Goal: Task Accomplishment & Management: Use online tool/utility

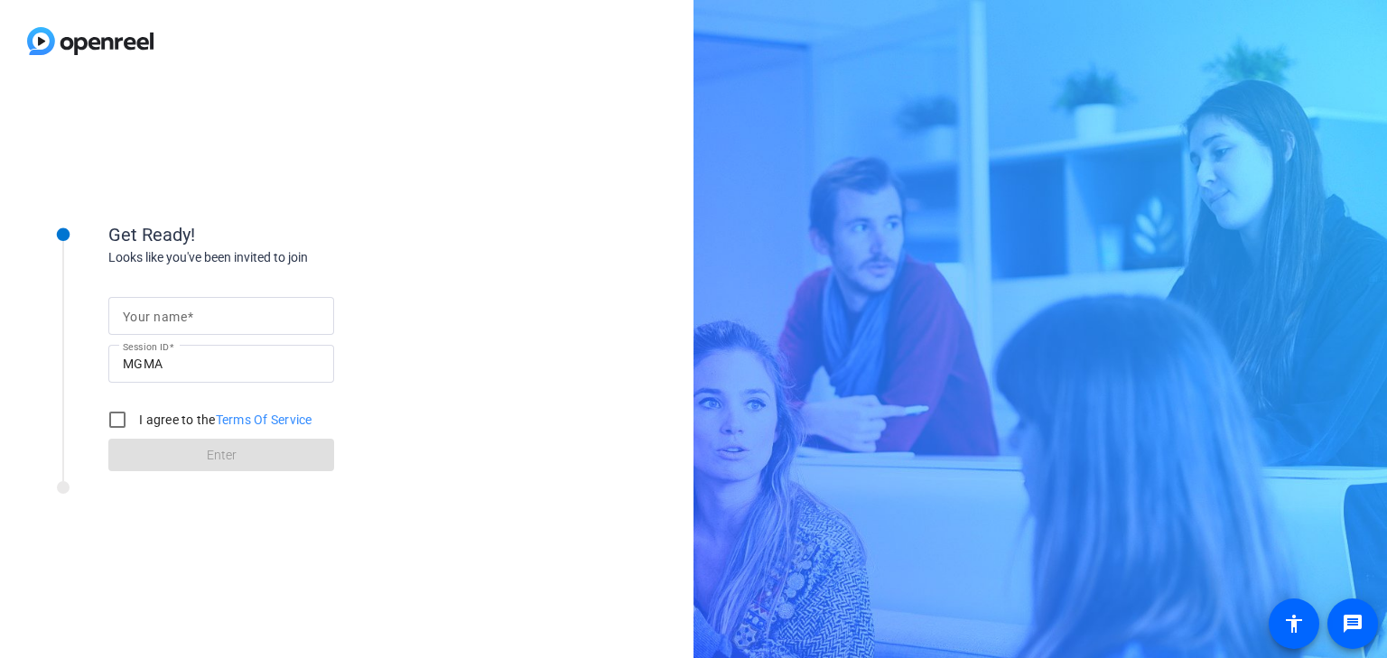
click at [228, 316] on input "Your name" at bounding box center [221, 316] width 197 height 22
type input "[PERSON_NAME]"
click at [117, 418] on input "I agree to the Terms Of Service" at bounding box center [117, 420] width 36 height 36
checkbox input "true"
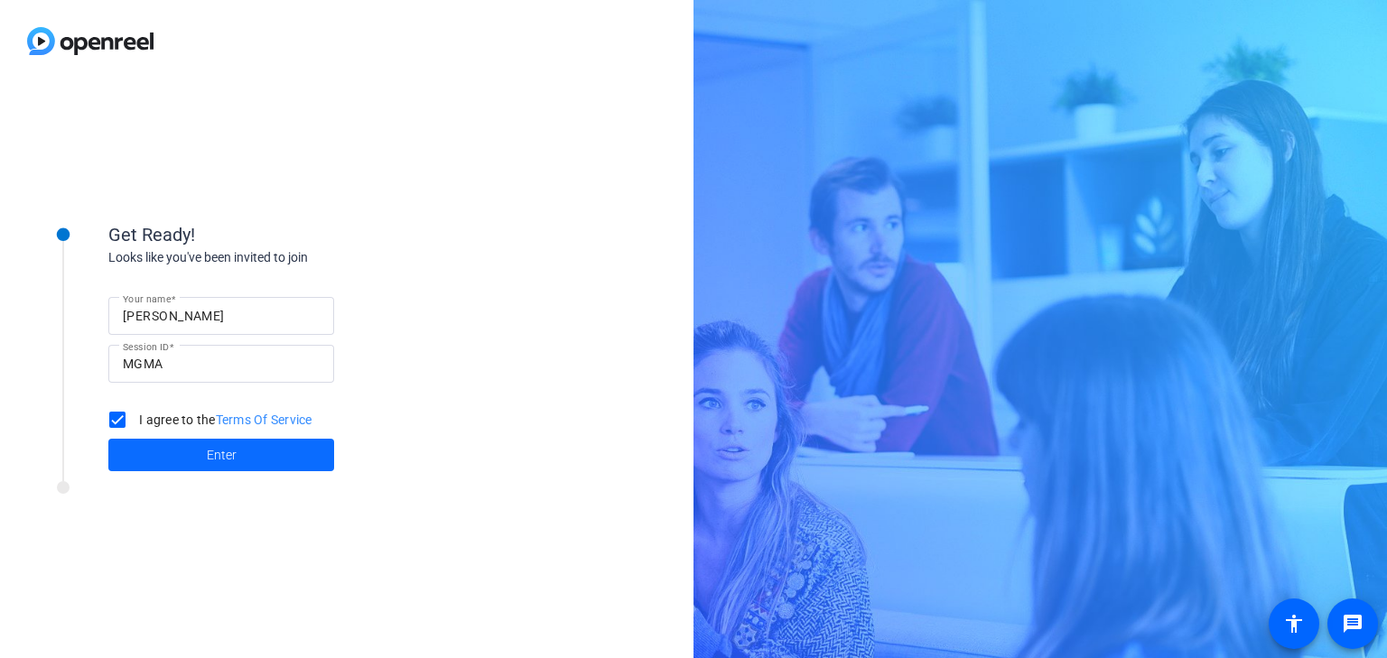
click at [215, 464] on span "Enter" at bounding box center [222, 455] width 30 height 19
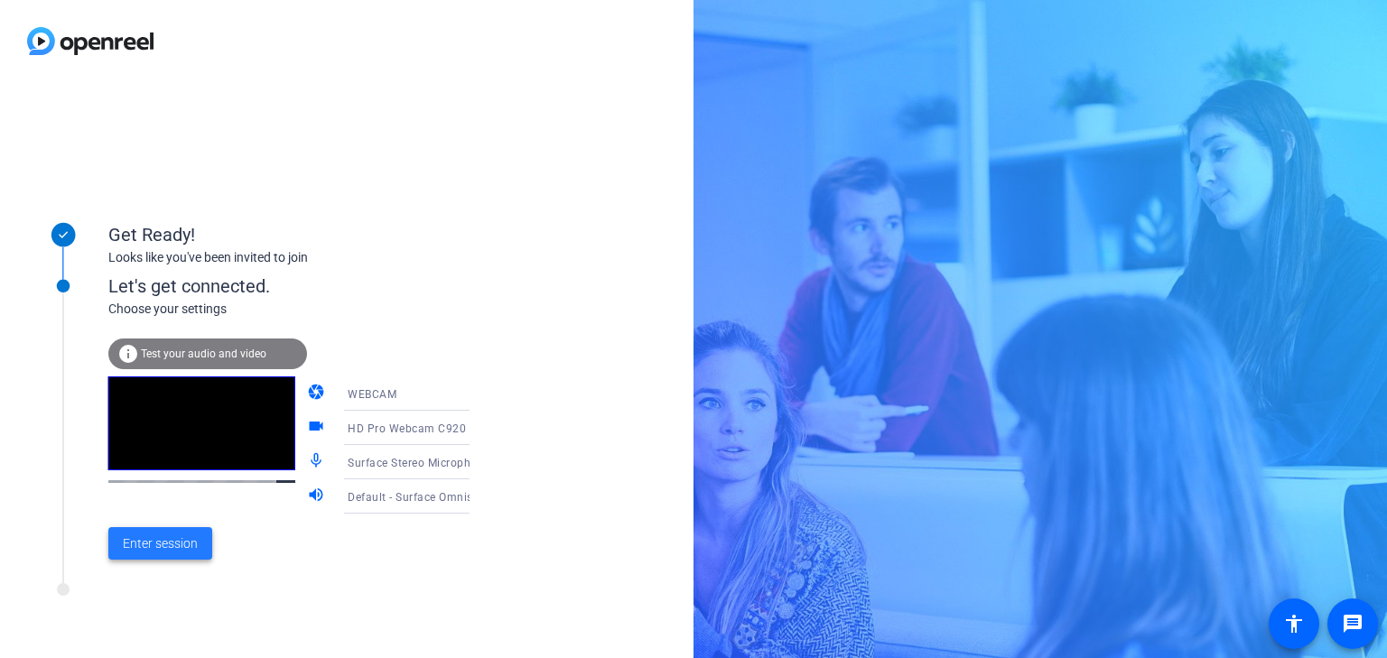
drag, startPoint x: 163, startPoint y: 549, endPoint x: 160, endPoint y: 538, distance: 11.2
click at [163, 545] on span "Enter session" at bounding box center [160, 544] width 75 height 19
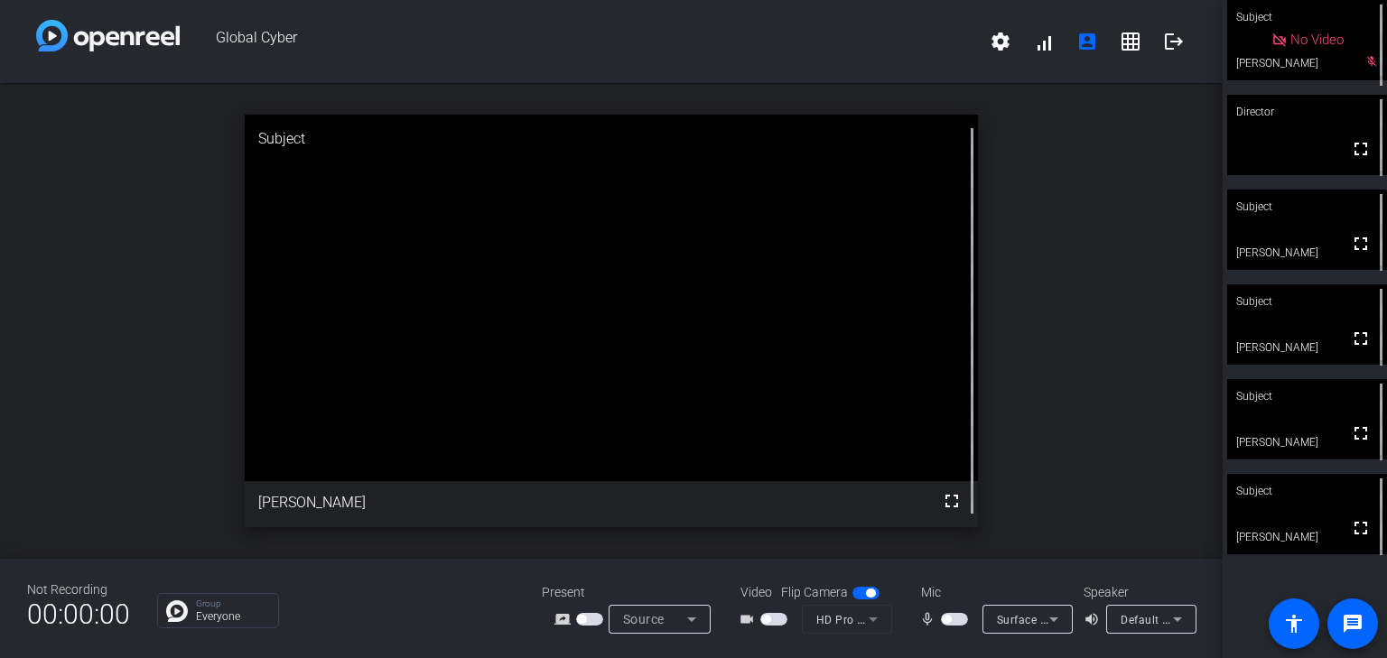
click at [955, 618] on span "button" at bounding box center [954, 619] width 27 height 13
click at [945, 622] on span "button" at bounding box center [954, 619] width 27 height 13
drag, startPoint x: 954, startPoint y: 621, endPoint x: 904, endPoint y: 633, distance: 51.0
click at [904, 633] on div "mic_none Surface Stereo Microphones (Surface High Definition Audio)" at bounding box center [993, 619] width 181 height 29
click at [954, 620] on span "button" at bounding box center [954, 619] width 27 height 13
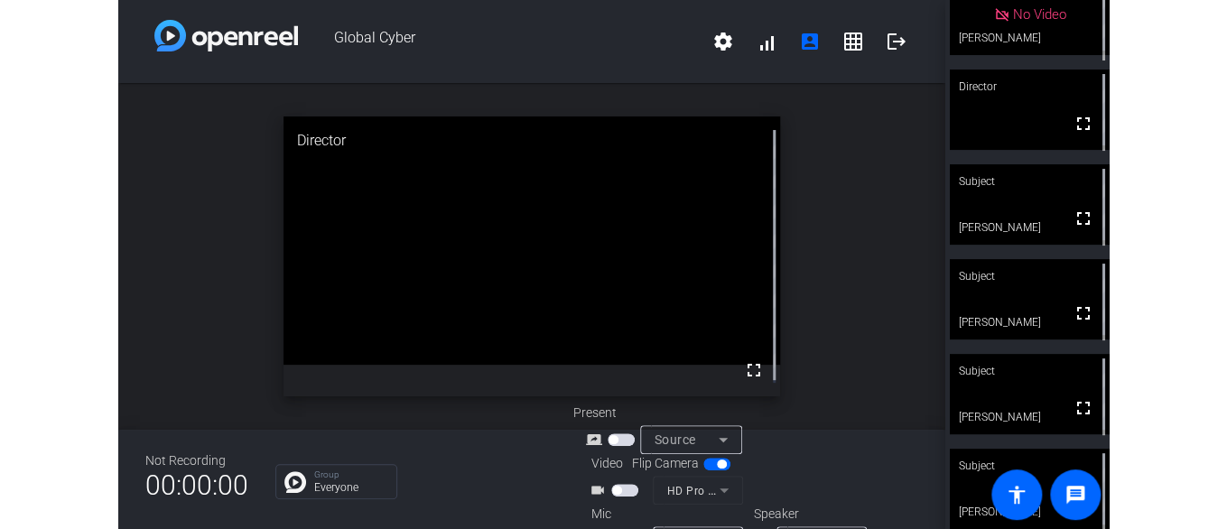
scroll to position [40, 0]
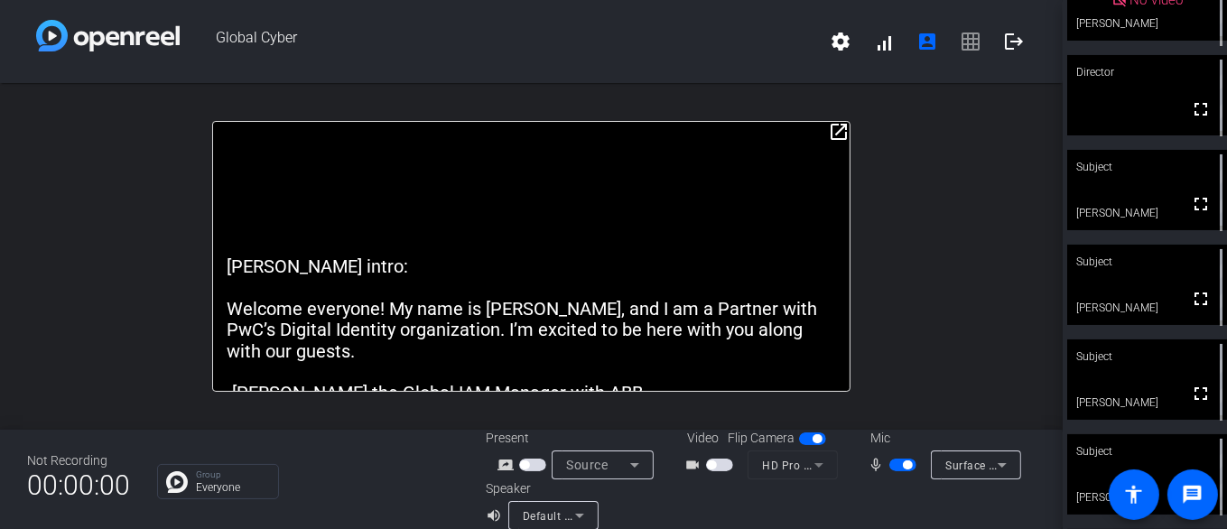
click at [891, 462] on span "button" at bounding box center [903, 465] width 27 height 13
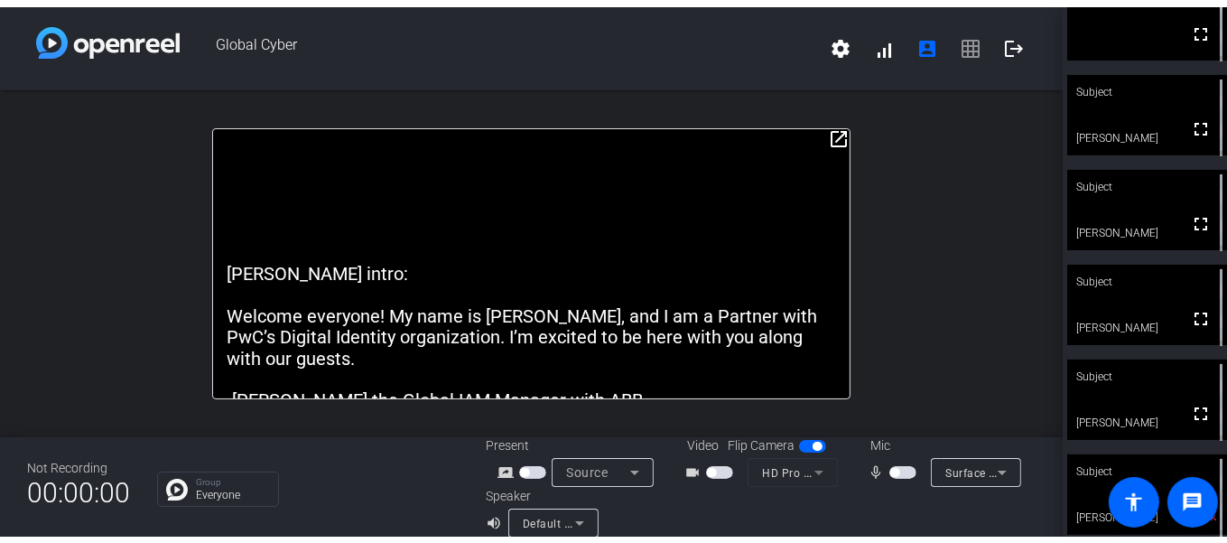
scroll to position [135, 0]
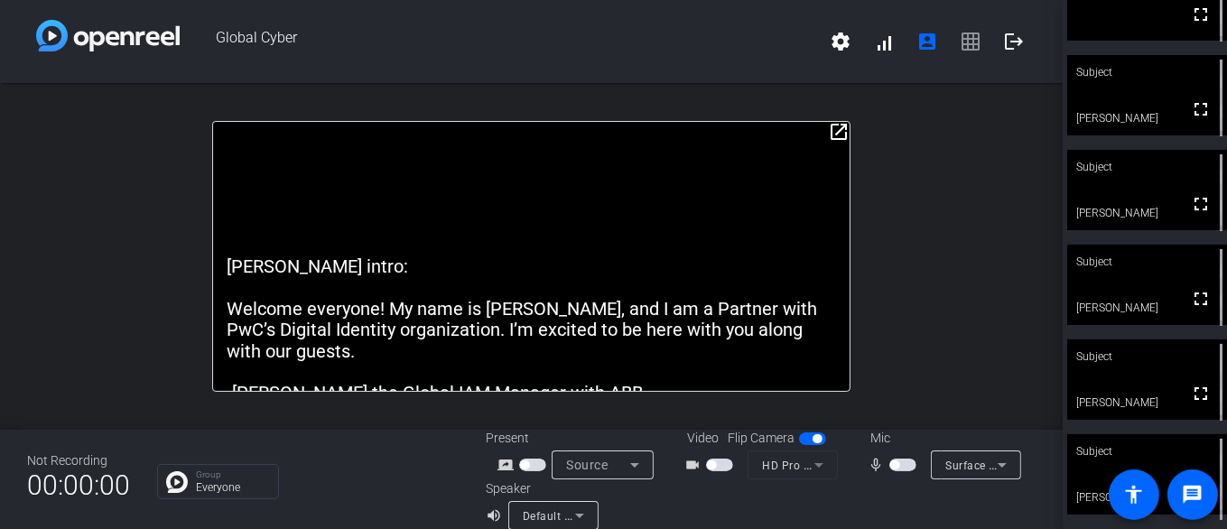
click at [899, 465] on span "button" at bounding box center [903, 465] width 27 height 13
click at [894, 465] on span "button" at bounding box center [903, 465] width 27 height 13
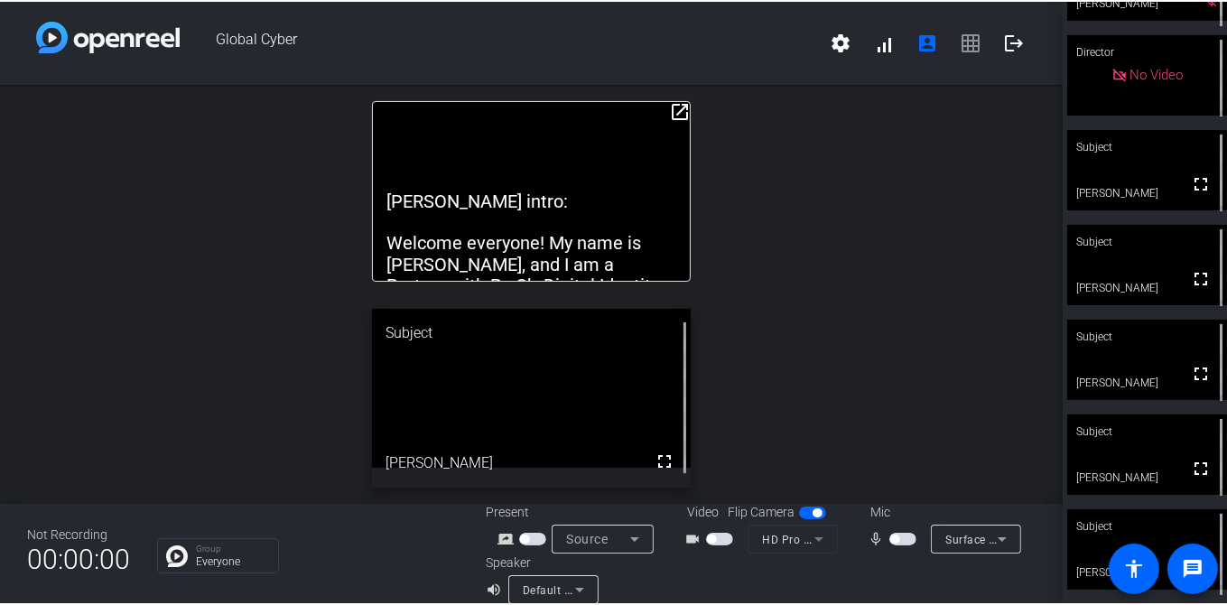
scroll to position [59, 0]
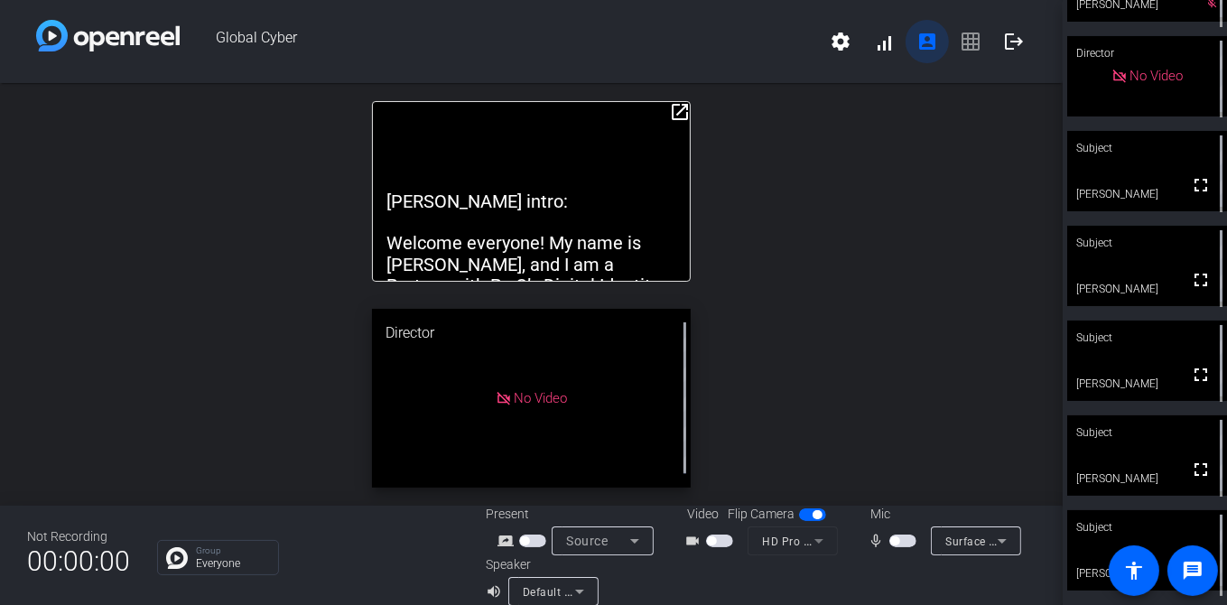
click at [921, 47] on mat-icon "account_box" at bounding box center [928, 42] width 22 height 22
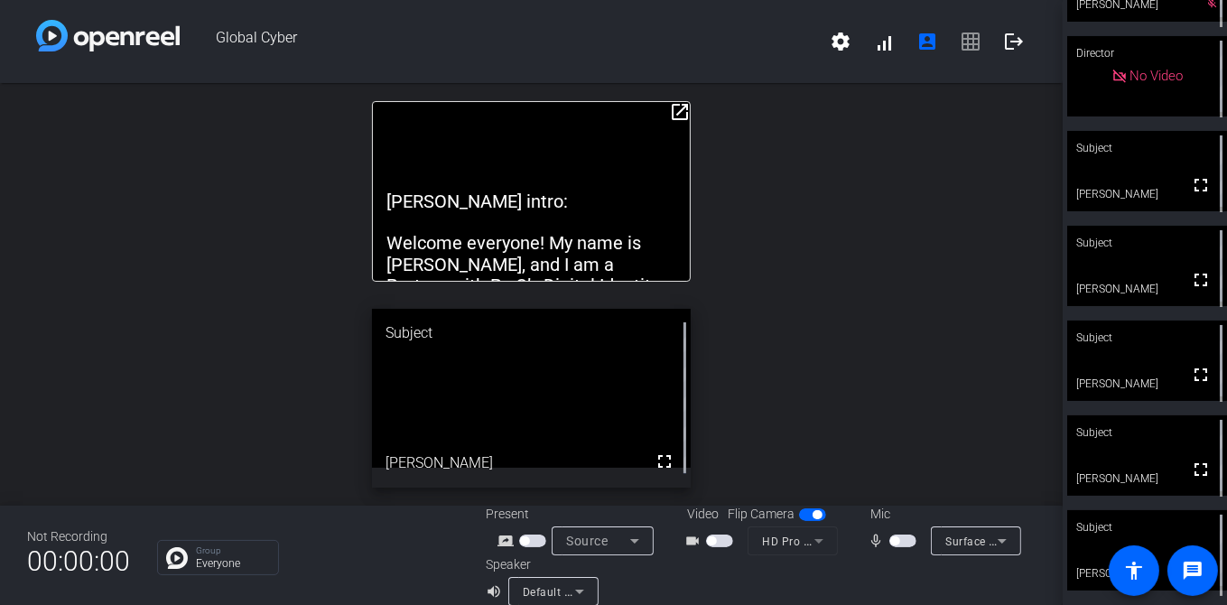
click at [960, 42] on span "settings signal_cellular_alt account_box grid_on logout" at bounding box center [927, 41] width 217 height 43
click at [962, 42] on span "settings signal_cellular_alt account_box grid_on logout" at bounding box center [927, 41] width 217 height 43
click at [965, 42] on span "settings signal_cellular_alt account_box grid_on logout" at bounding box center [927, 41] width 217 height 43
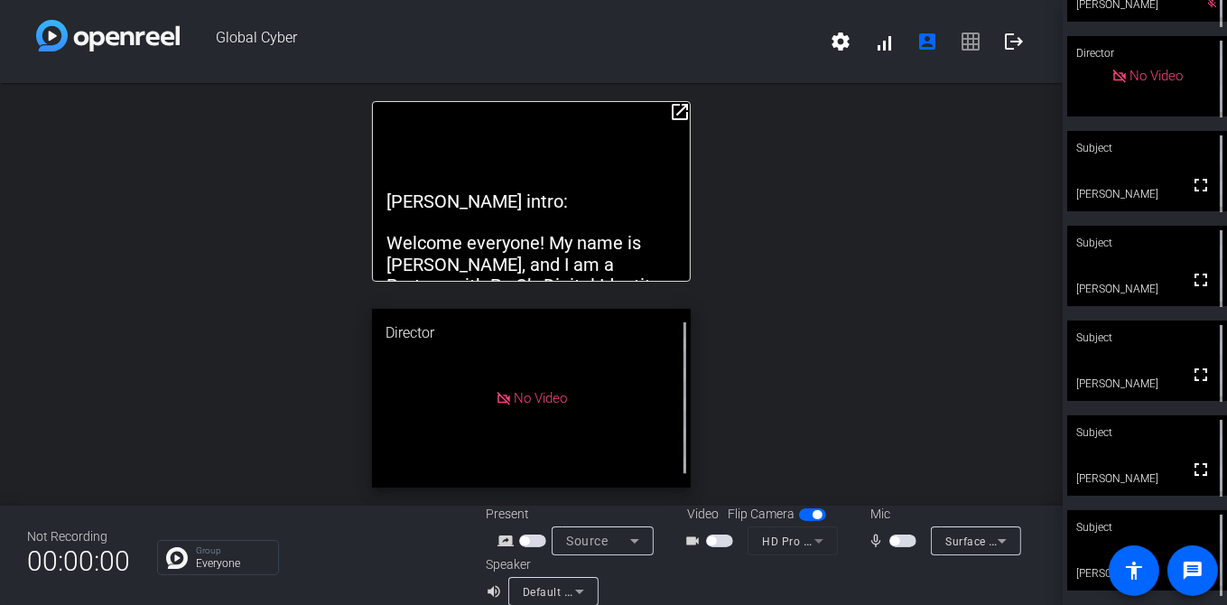
click at [965, 42] on span "settings signal_cellular_alt account_box grid_on logout" at bounding box center [927, 41] width 217 height 43
click at [925, 40] on mat-icon "account_box" at bounding box center [928, 42] width 22 height 22
click at [965, 47] on span "settings signal_cellular_alt account_box grid_on logout" at bounding box center [927, 41] width 217 height 43
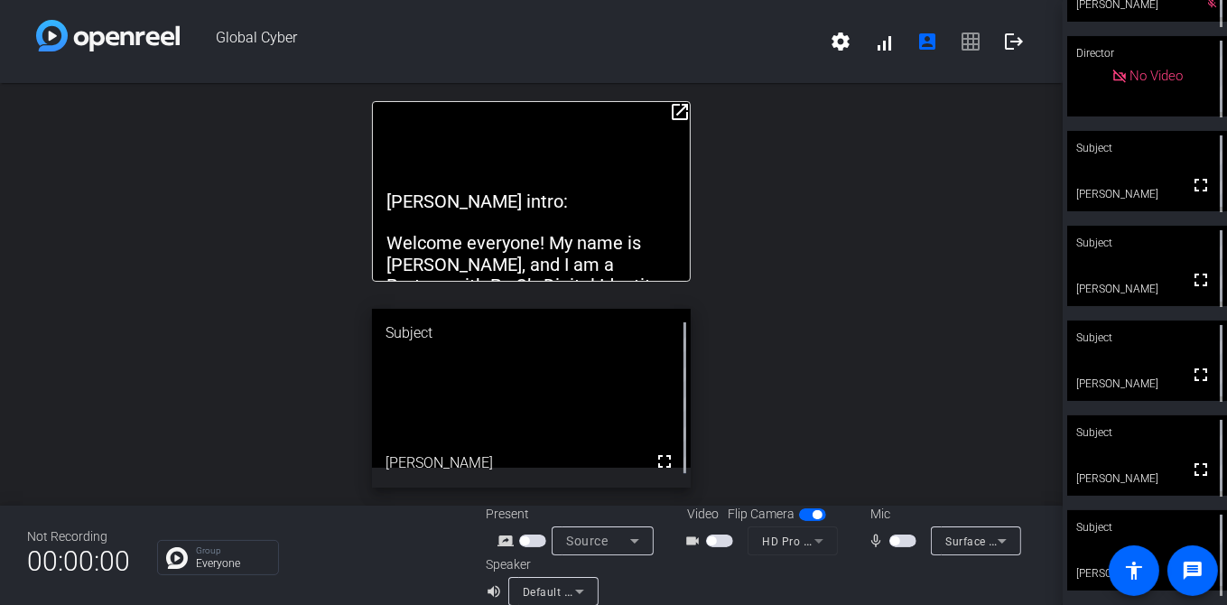
click at [965, 41] on span "settings signal_cellular_alt account_box grid_on logout" at bounding box center [927, 41] width 217 height 43
click at [901, 538] on span "button" at bounding box center [903, 541] width 27 height 13
click at [964, 44] on span "settings signal_cellular_alt account_box grid_on logout" at bounding box center [927, 41] width 217 height 43
click at [961, 36] on span "settings signal_cellular_alt account_box grid_on logout" at bounding box center [927, 41] width 217 height 43
click at [961, 42] on span "settings signal_cellular_alt account_box grid_on logout" at bounding box center [927, 41] width 217 height 43
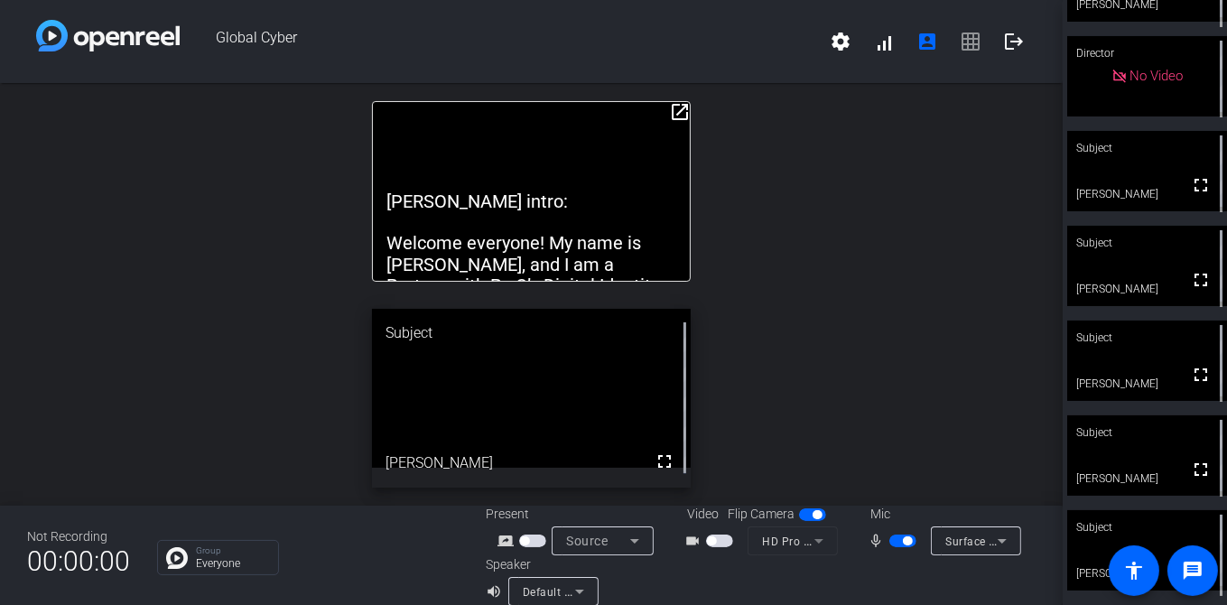
click at [961, 42] on span "settings signal_cellular_alt account_box grid_on logout" at bounding box center [927, 41] width 217 height 43
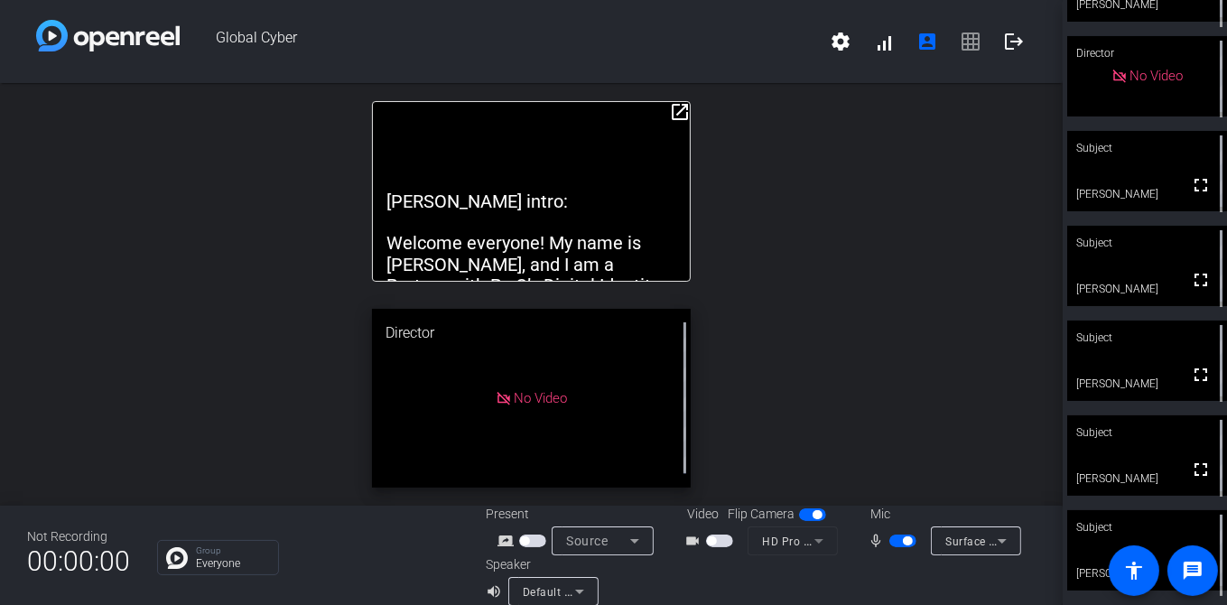
click at [961, 34] on span "settings signal_cellular_alt account_box grid_on logout" at bounding box center [927, 41] width 217 height 43
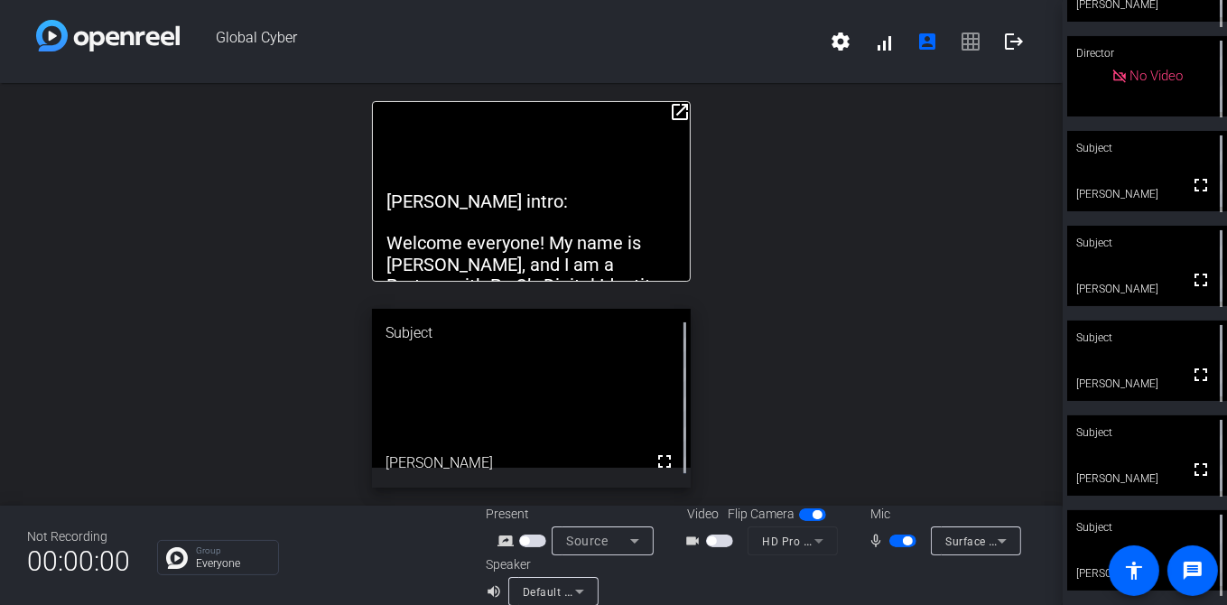
click at [964, 43] on span "settings signal_cellular_alt account_box grid_on logout" at bounding box center [927, 41] width 217 height 43
click at [960, 45] on span "settings signal_cellular_alt account_box grid_on logout" at bounding box center [927, 41] width 217 height 43
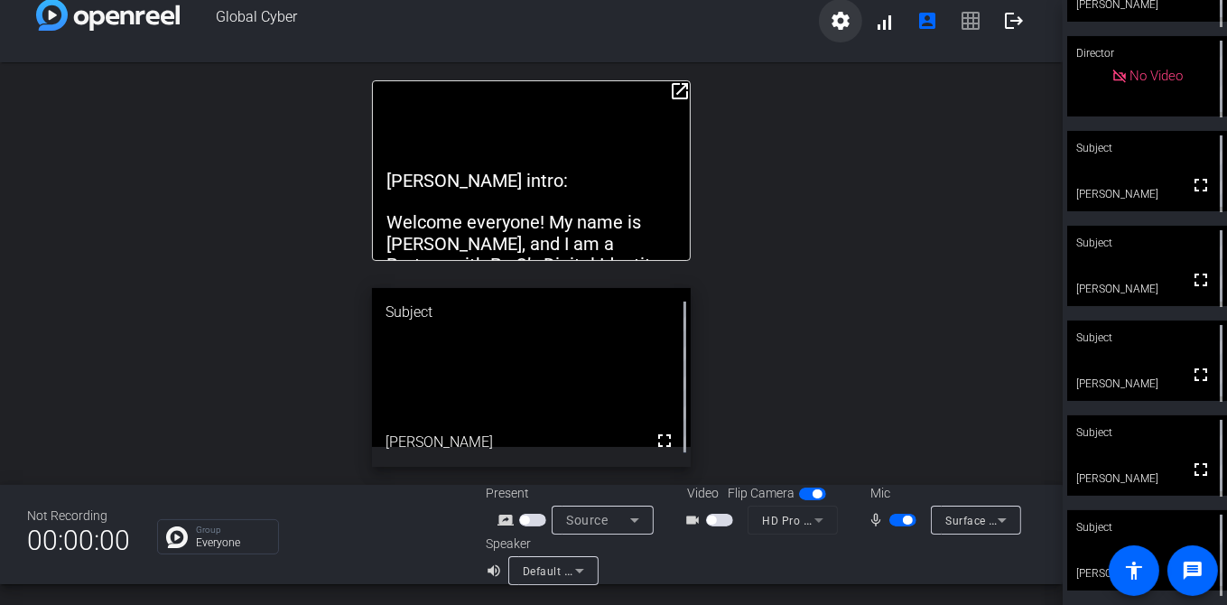
click at [847, 23] on span at bounding box center [840, 20] width 43 height 43
click at [921, 23] on div at bounding box center [613, 302] width 1227 height 605
click at [962, 21] on span "settings signal_cellular_alt account_box grid_on logout" at bounding box center [927, 21] width 217 height 43
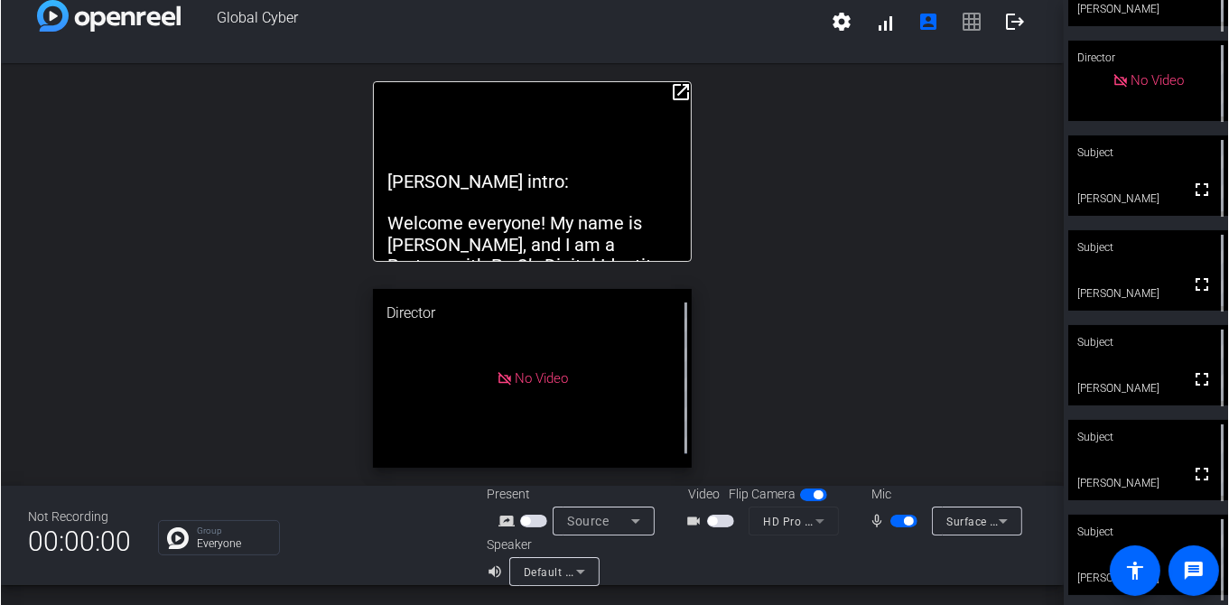
scroll to position [59, 0]
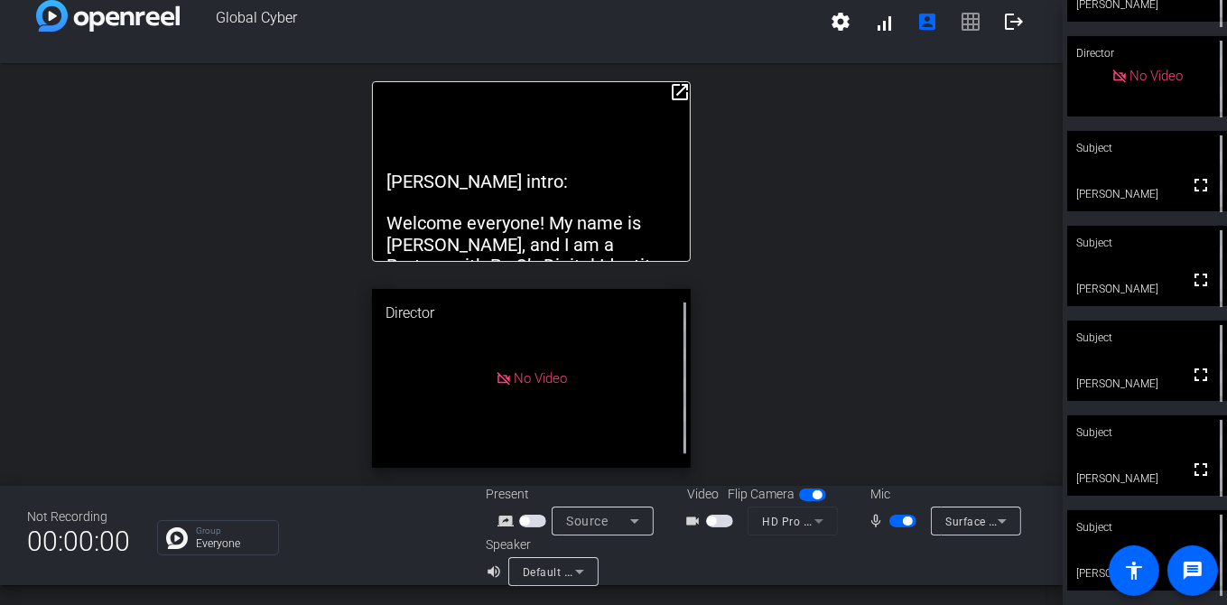
click at [894, 520] on span "button" at bounding box center [903, 521] width 27 height 13
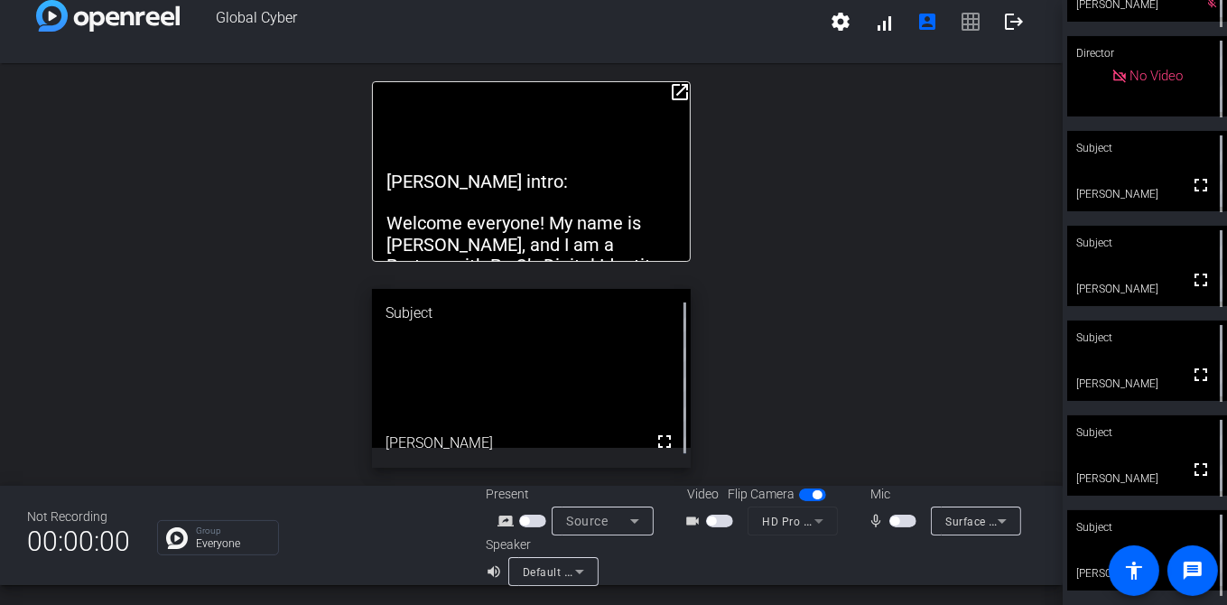
click at [964, 24] on span "settings signal_cellular_alt account_box grid_on logout" at bounding box center [927, 21] width 217 height 43
click at [963, 23] on span "settings signal_cellular_alt account_box grid_on logout" at bounding box center [927, 21] width 217 height 43
click at [963, 27] on span "settings signal_cellular_alt account_box grid_on logout" at bounding box center [927, 21] width 217 height 43
click at [959, 24] on span "settings signal_cellular_alt account_box grid_on logout" at bounding box center [927, 21] width 217 height 43
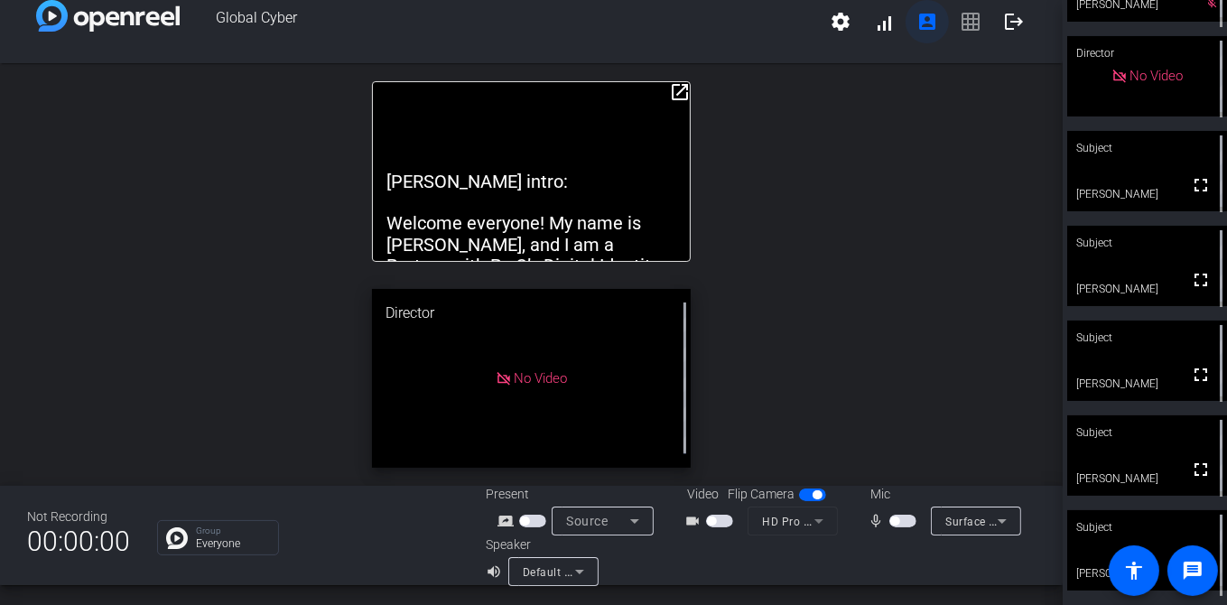
click at [920, 22] on mat-icon "account_box" at bounding box center [928, 22] width 22 height 22
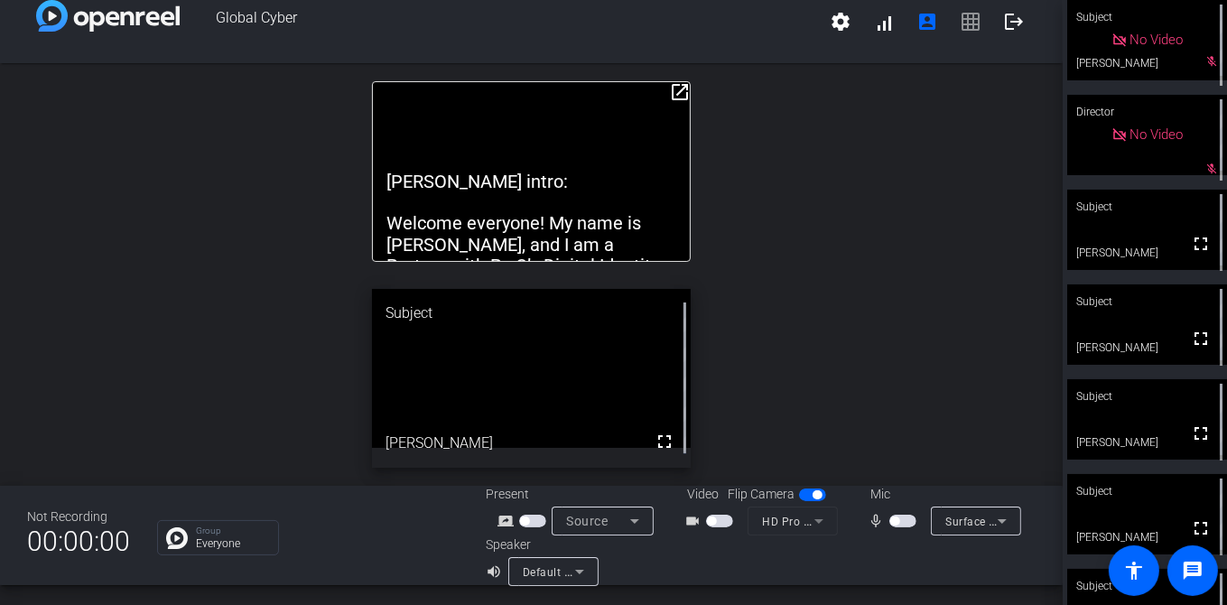
scroll to position [21, 0]
click at [901, 517] on span "button" at bounding box center [903, 520] width 27 height 13
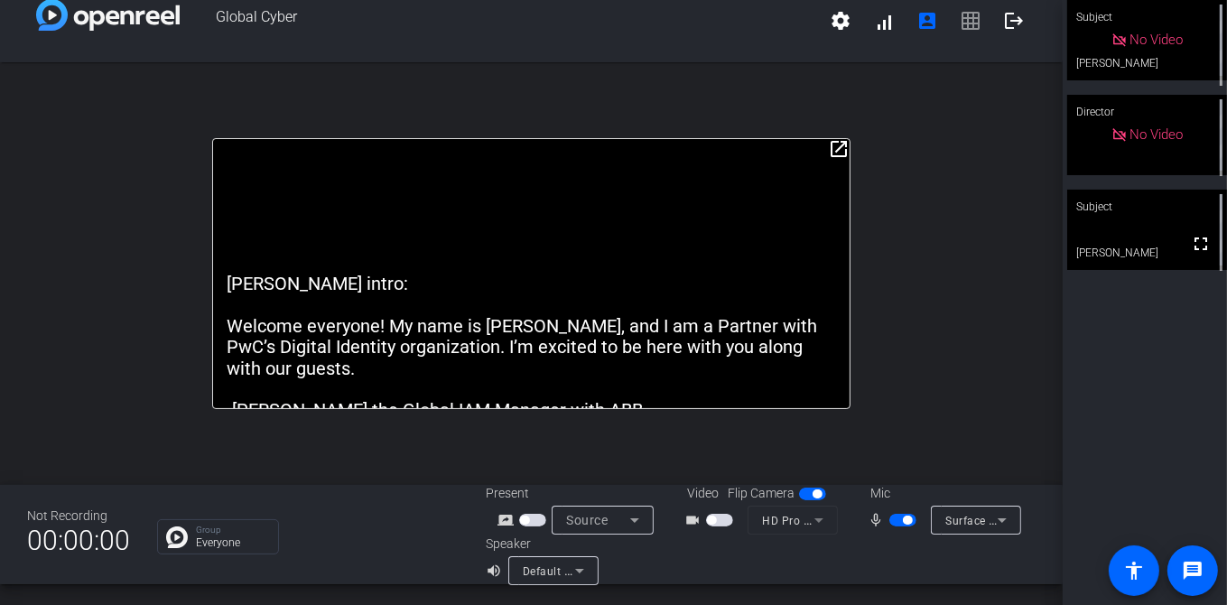
click at [893, 522] on span "button" at bounding box center [903, 520] width 27 height 13
click at [903, 520] on span "button" at bounding box center [903, 520] width 27 height 13
click at [892, 523] on span "button" at bounding box center [903, 520] width 27 height 13
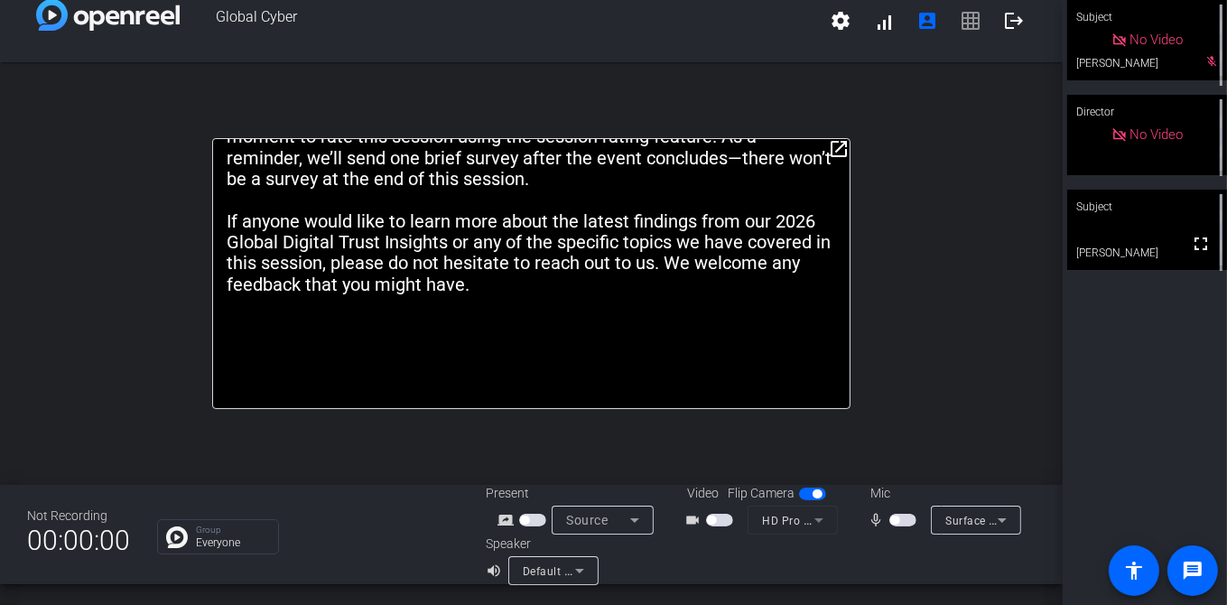
click at [899, 520] on span "button" at bounding box center [903, 520] width 27 height 13
click at [891, 520] on span "button" at bounding box center [903, 520] width 27 height 13
click at [903, 521] on span "button" at bounding box center [903, 520] width 27 height 13
